Goal: Navigation & Orientation: Understand site structure

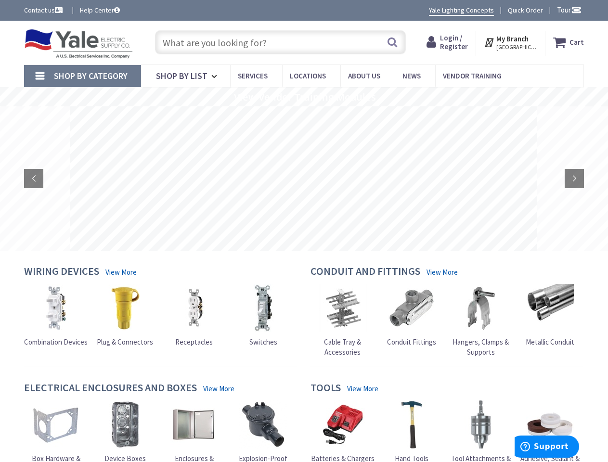
click at [304, 231] on rs-layer at bounding box center [303, 178] width 467 height 144
click at [568, 10] on span "Tour" at bounding box center [569, 9] width 25 height 9
click at [511, 42] on strong "My Branch" at bounding box center [512, 38] width 32 height 9
click at [82, 76] on span "Shop By Category" at bounding box center [91, 75] width 74 height 11
click at [304, 97] on rs-slide "View Vendor Training Modules" at bounding box center [304, 96] width 608 height 19
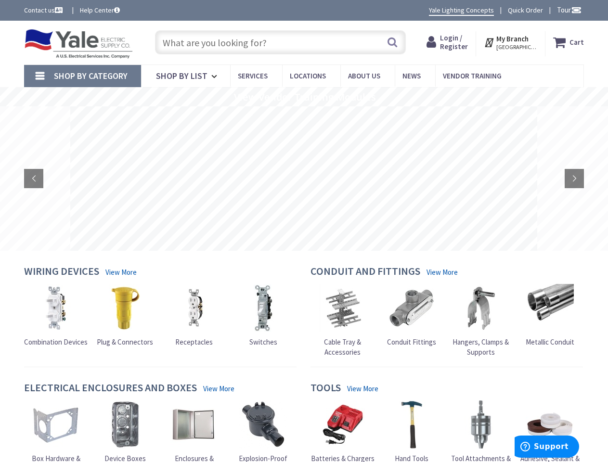
click at [304, 179] on rs-layer at bounding box center [303, 178] width 467 height 144
click at [34, 179] on rs-arrow at bounding box center [33, 178] width 19 height 19
click at [574, 179] on rs-arrow at bounding box center [574, 178] width 19 height 19
